Goal: Information Seeking & Learning: Check status

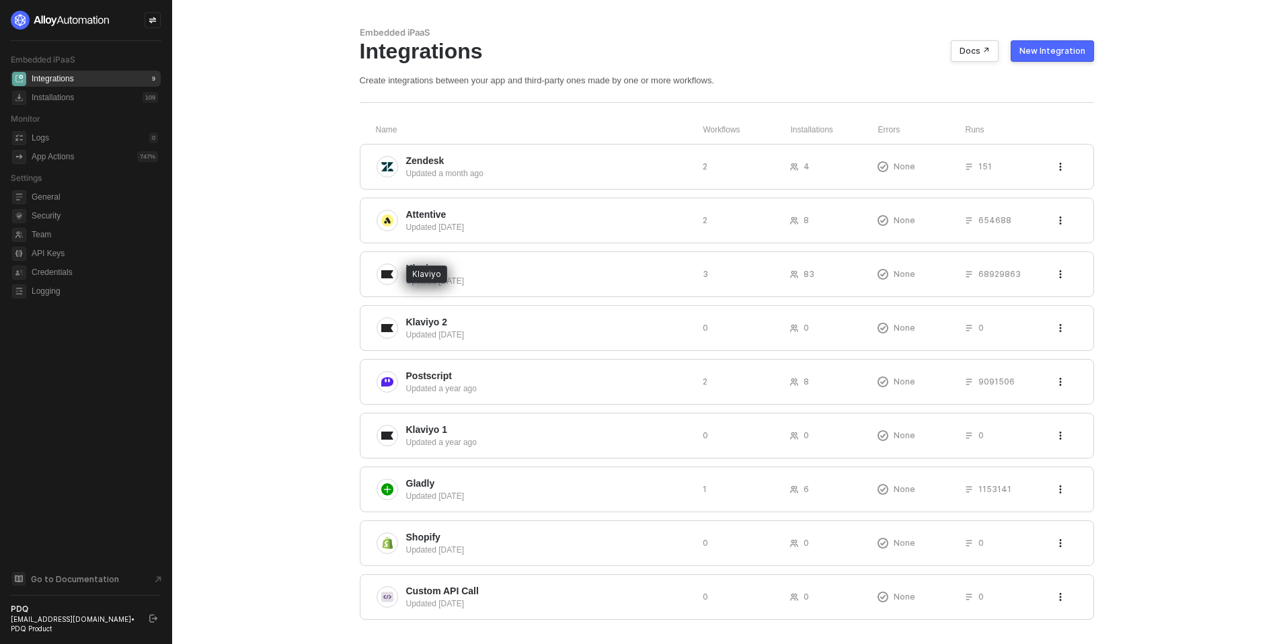
scroll to position [30, 0]
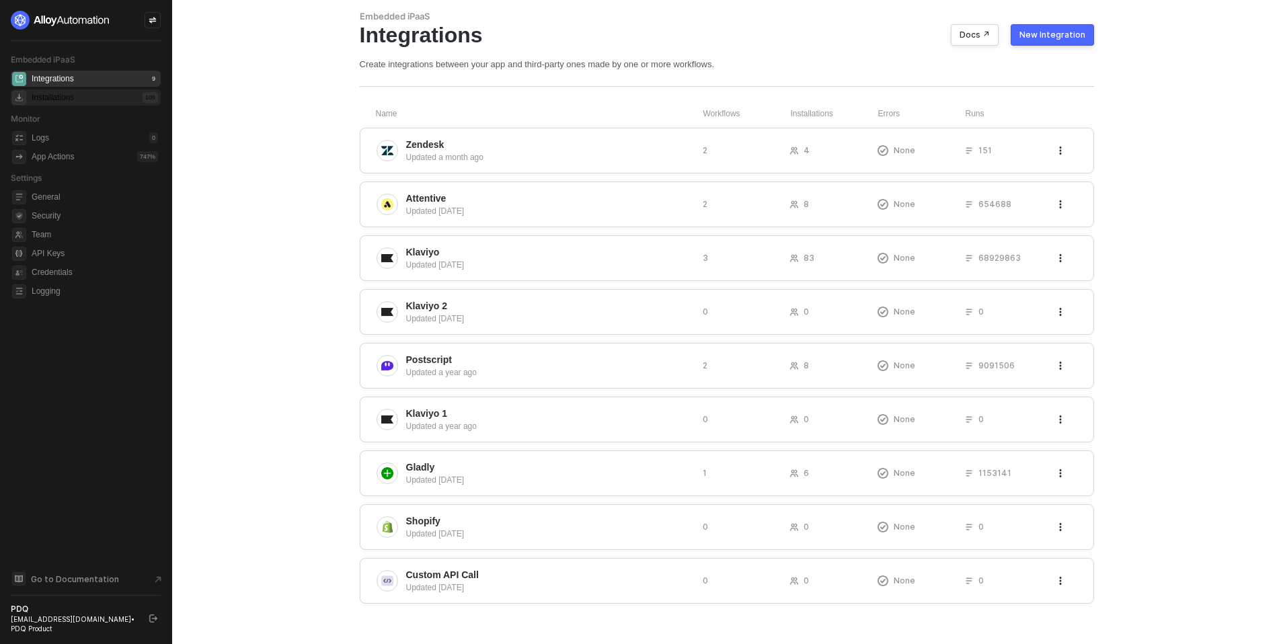
click at [70, 93] on div "Installations" at bounding box center [53, 97] width 42 height 11
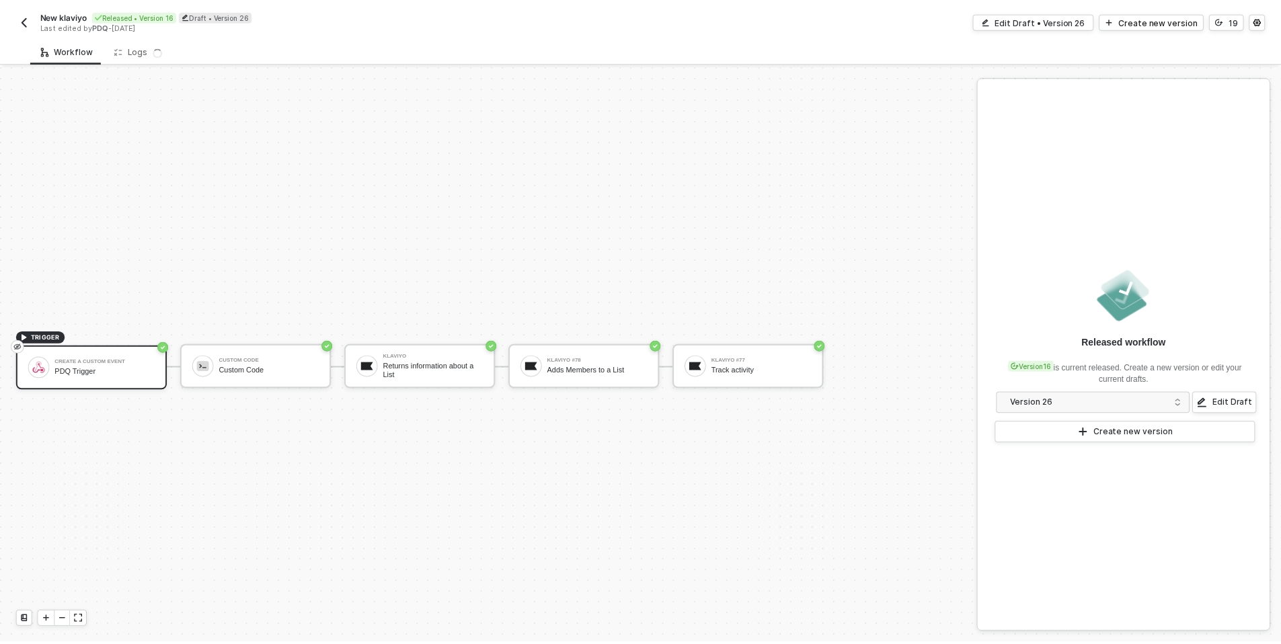
scroll to position [25, 0]
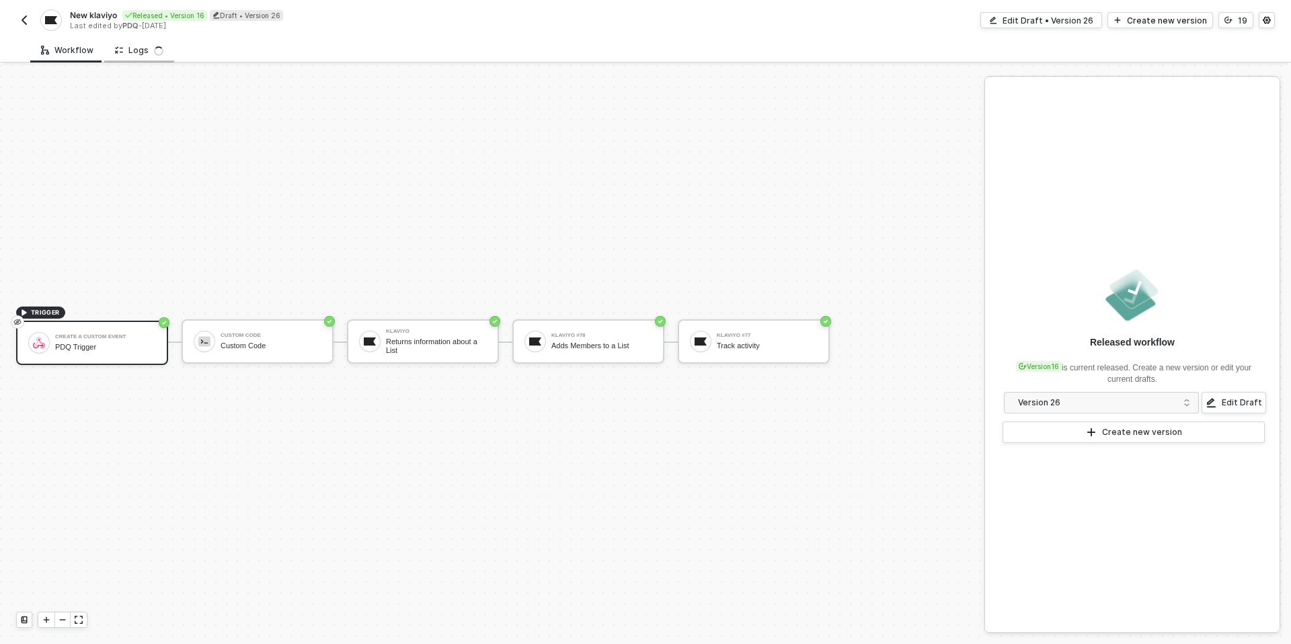
click at [137, 49] on div "Logs" at bounding box center [139, 50] width 48 height 11
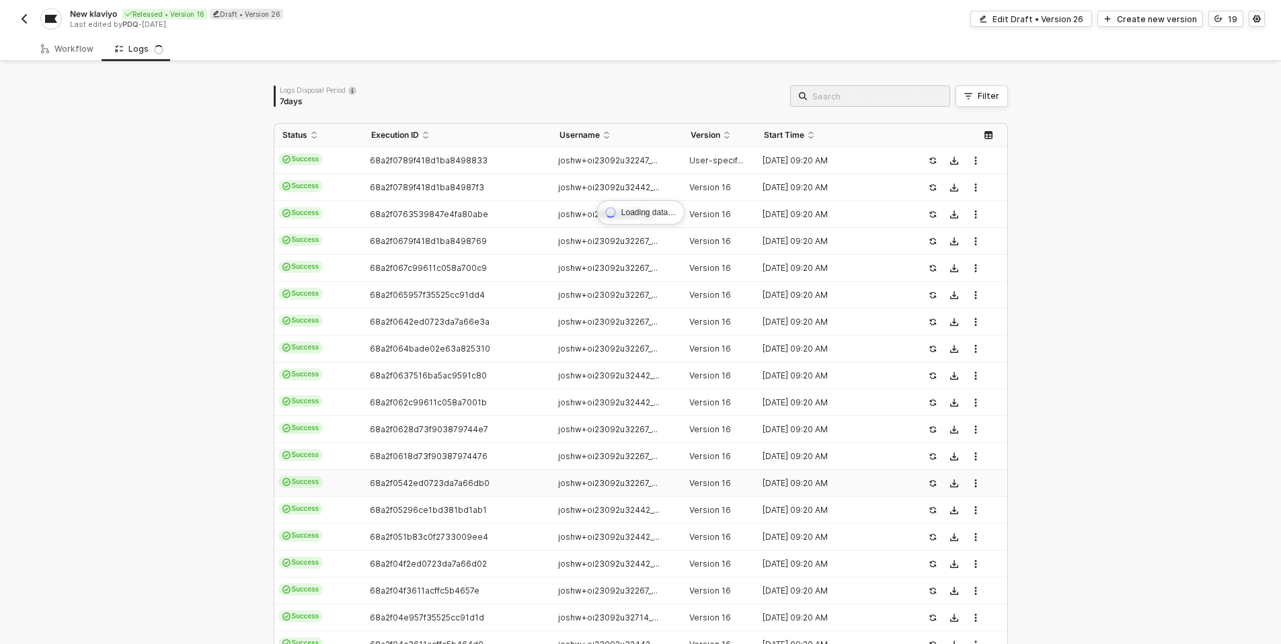
scroll to position [0, 0]
click at [970, 100] on button "Filter" at bounding box center [982, 98] width 52 height 22
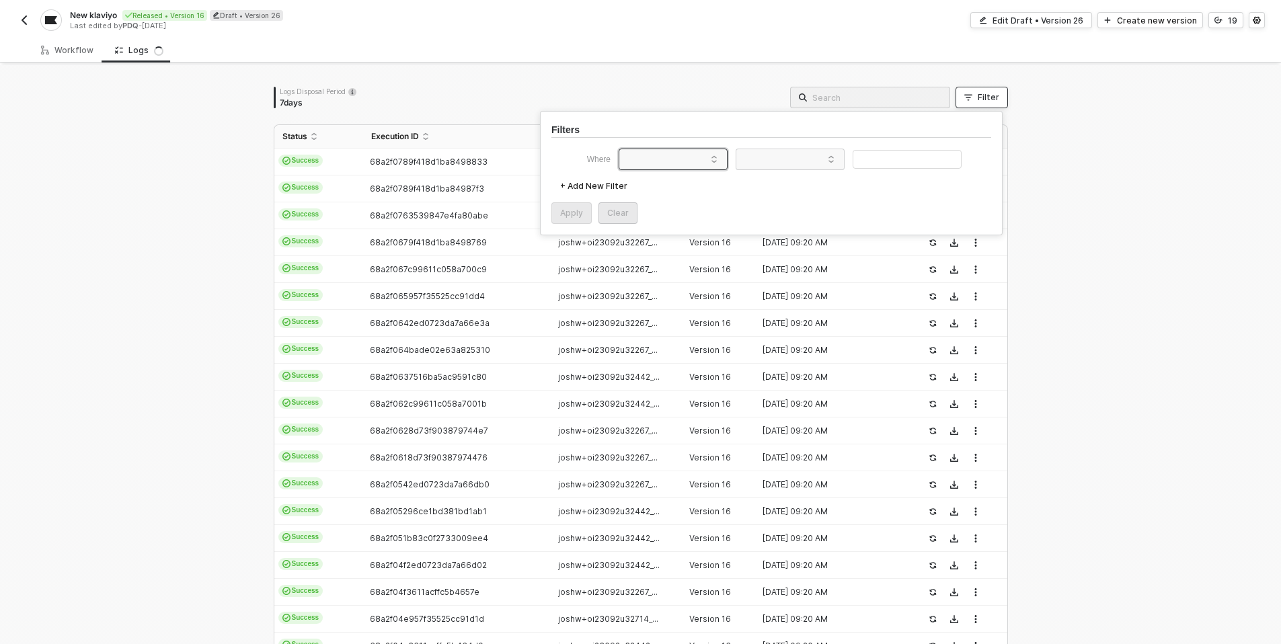
click at [670, 161] on span at bounding box center [676, 159] width 102 height 20
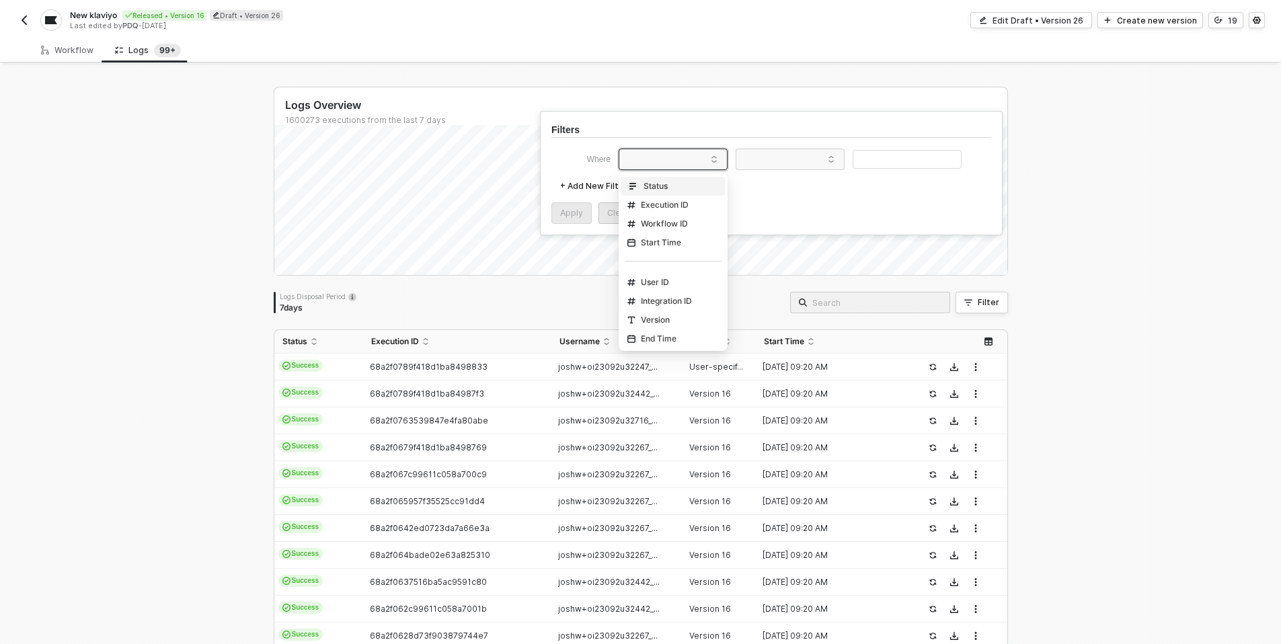
click at [667, 182] on div "Status" at bounding box center [647, 186] width 40 height 11
click at [810, 155] on span at bounding box center [793, 159] width 102 height 20
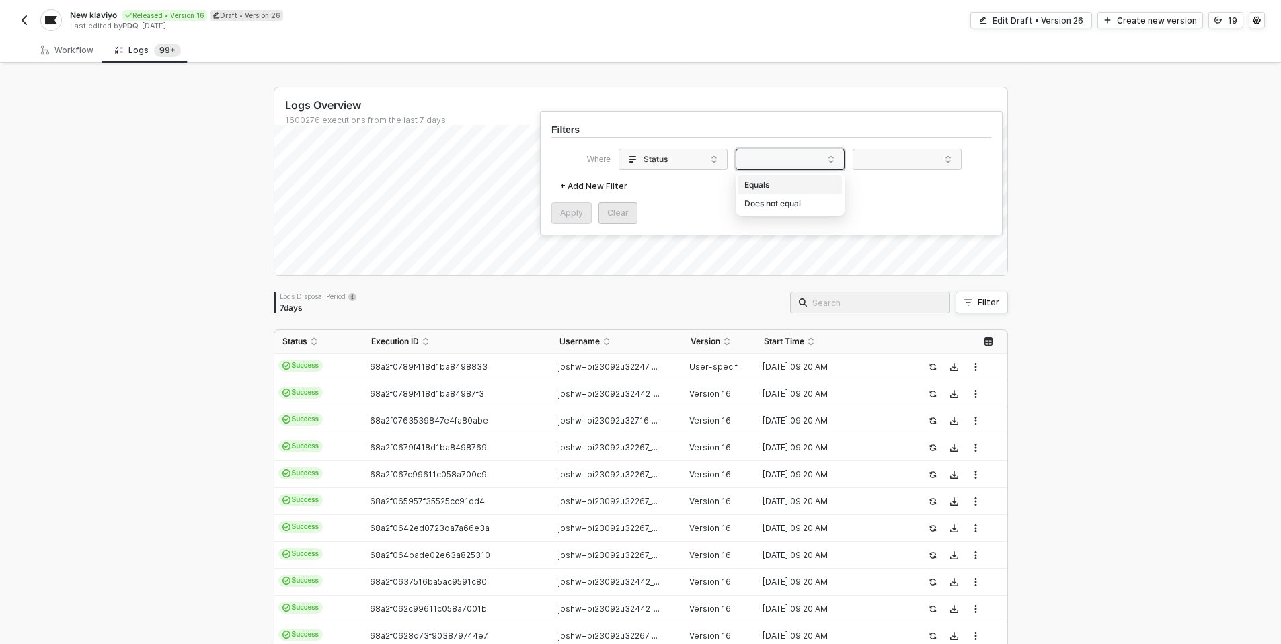
click at [791, 188] on div "Equals" at bounding box center [790, 185] width 97 height 22
click at [894, 156] on span at bounding box center [910, 159] width 102 height 20
click at [888, 202] on div "Failure" at bounding box center [907, 204] width 97 height 22
click at [566, 215] on div "Apply" at bounding box center [571, 213] width 23 height 11
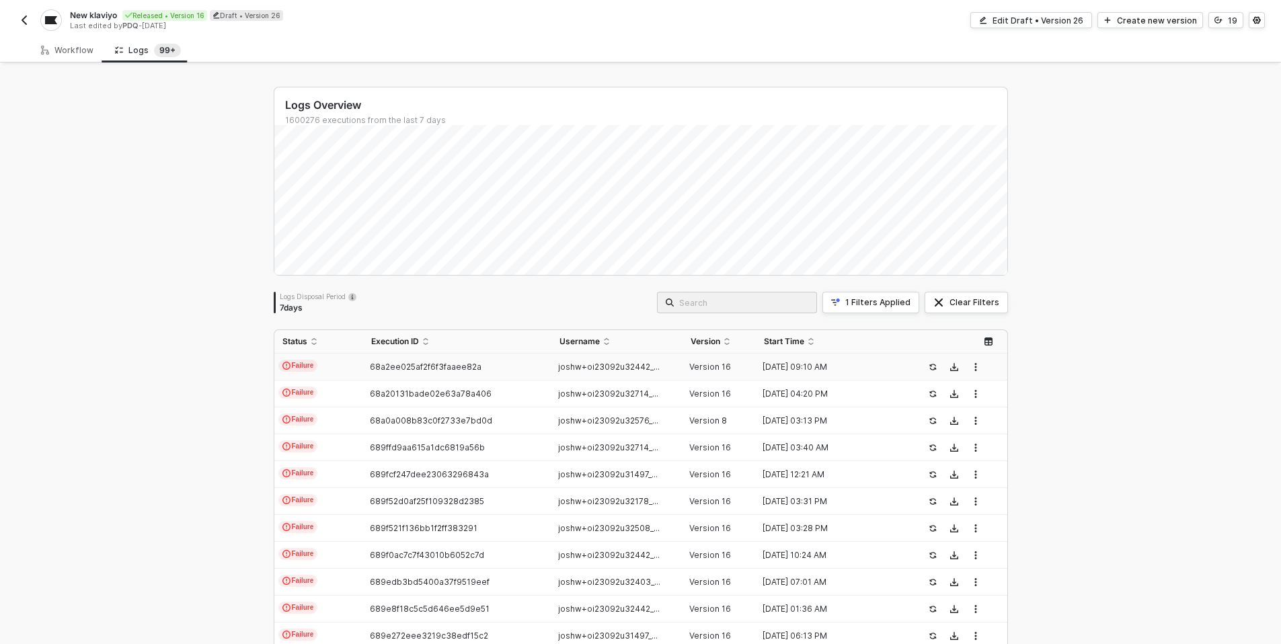
click at [319, 362] on td "Failure" at bounding box center [318, 367] width 89 height 27
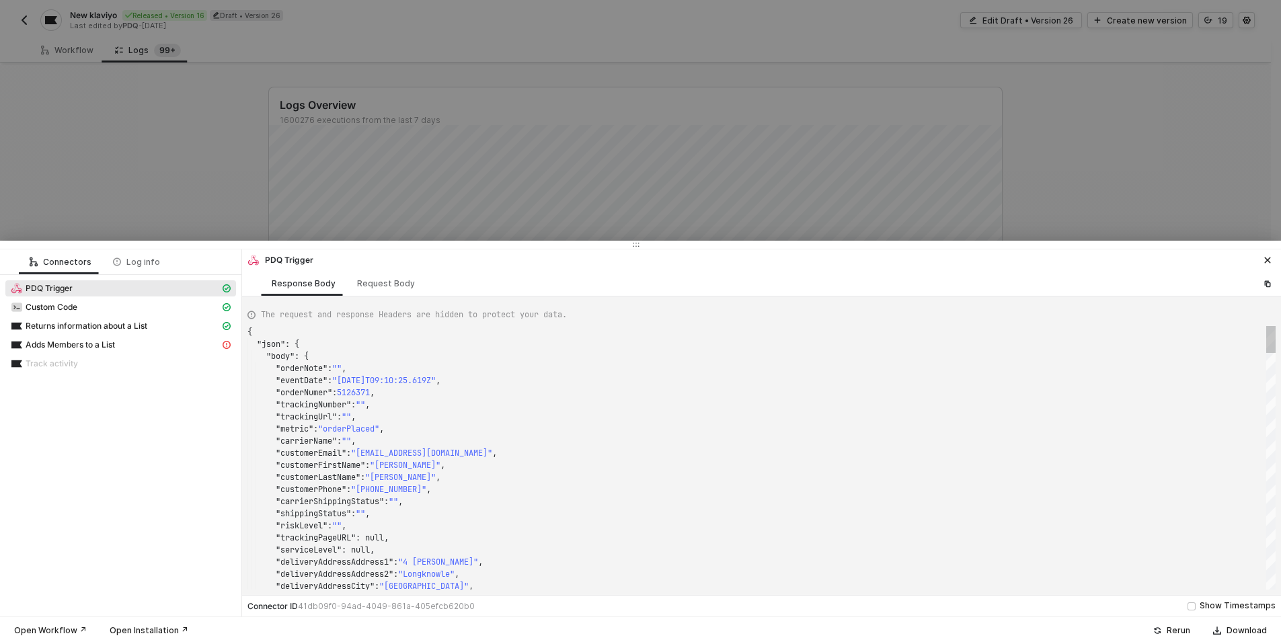
scroll to position [121, 0]
click at [153, 345] on div "Adds Members to a List" at bounding box center [115, 345] width 209 height 12
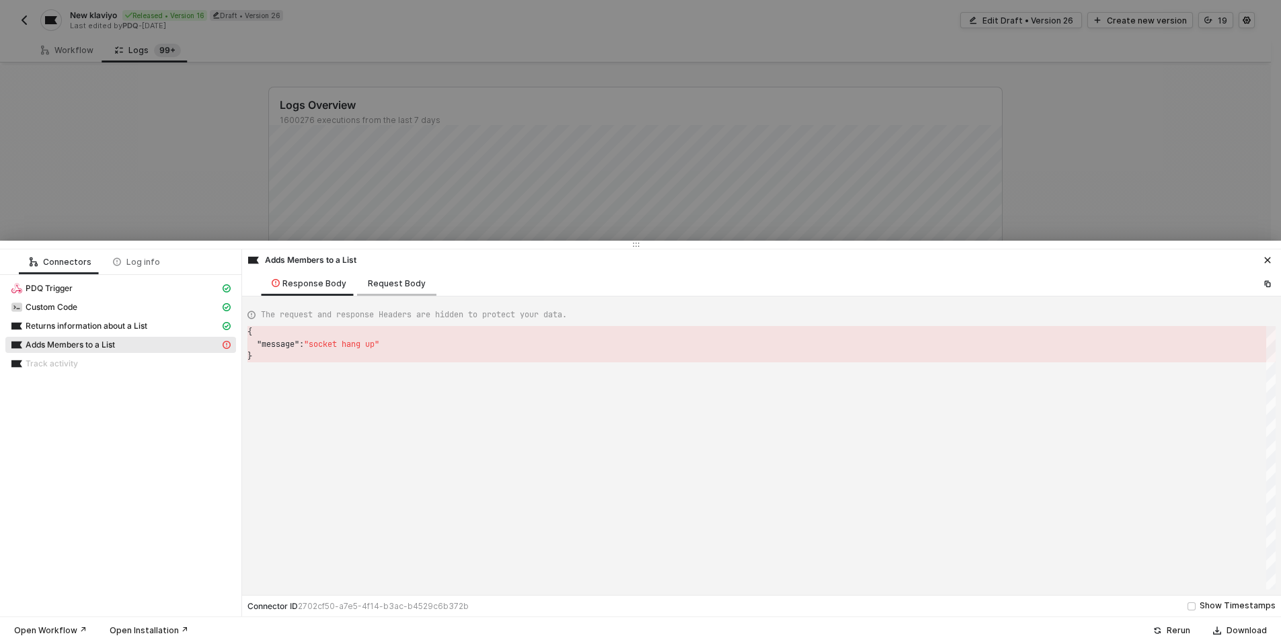
click at [368, 281] on div "Request Body" at bounding box center [397, 283] width 58 height 11
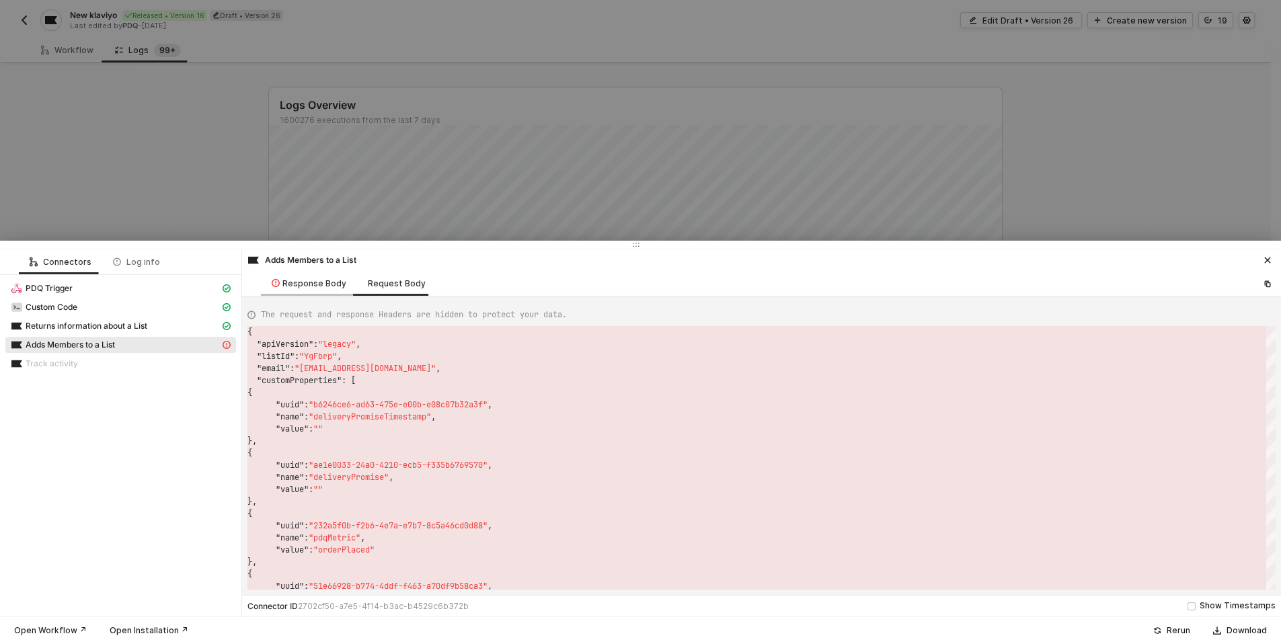
click at [310, 284] on div "Response Body" at bounding box center [309, 283] width 75 height 11
type textarea "{ "message": "socket hang up" }"
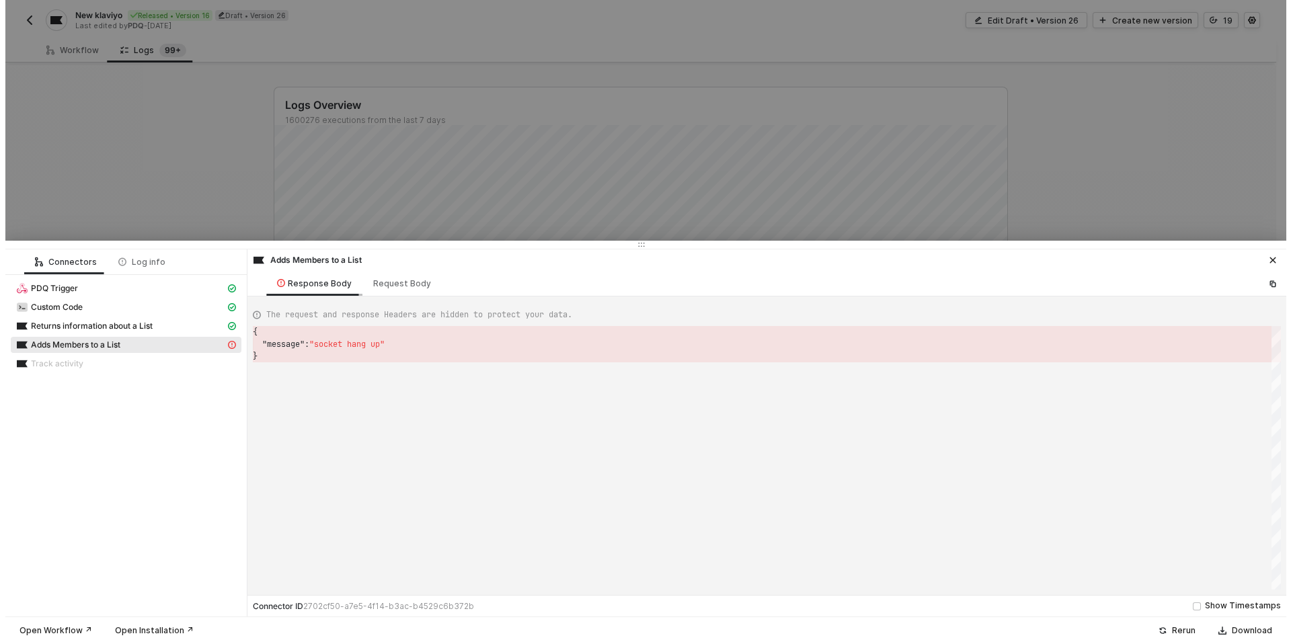
scroll to position [24, 0]
click at [99, 229] on div at bounding box center [640, 322] width 1281 height 644
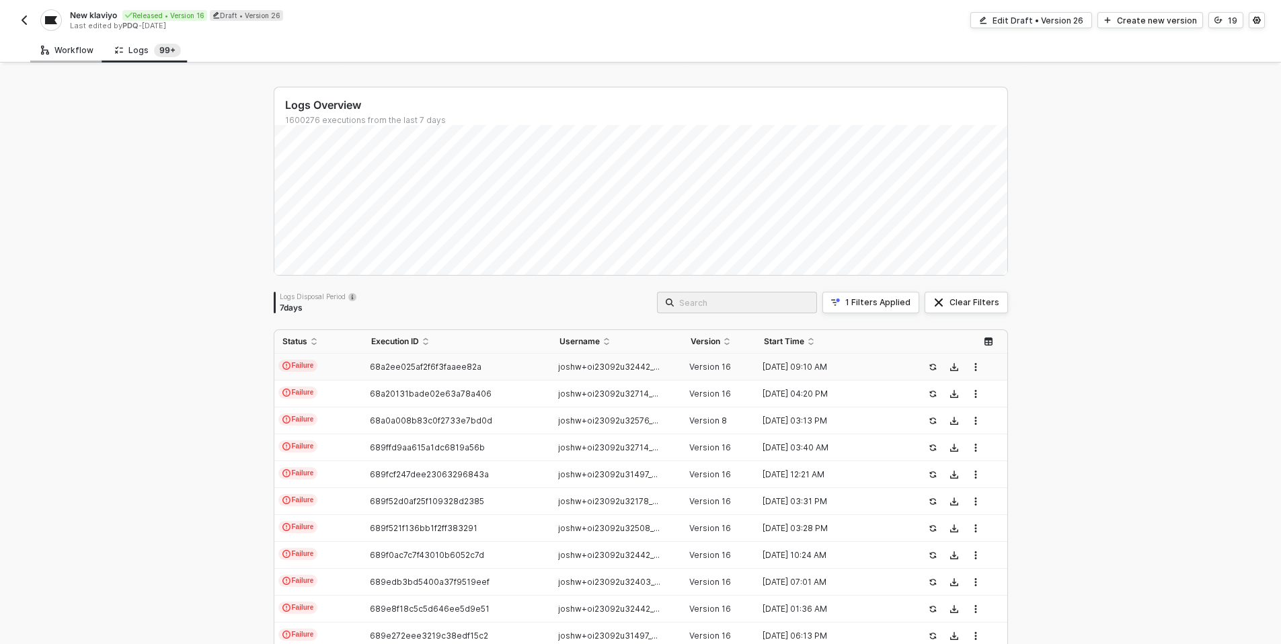
click at [69, 50] on div "Workflow" at bounding box center [67, 50] width 52 height 11
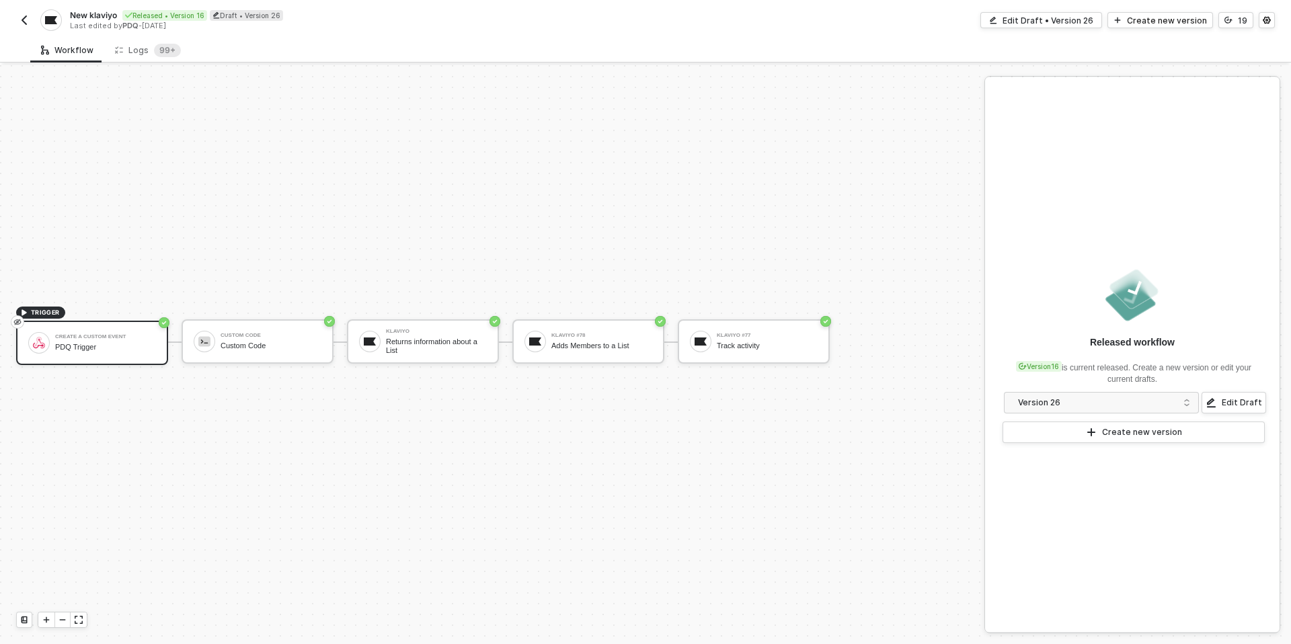
click at [20, 17] on img "button" at bounding box center [24, 20] width 11 height 11
